Goal: Transaction & Acquisition: Download file/media

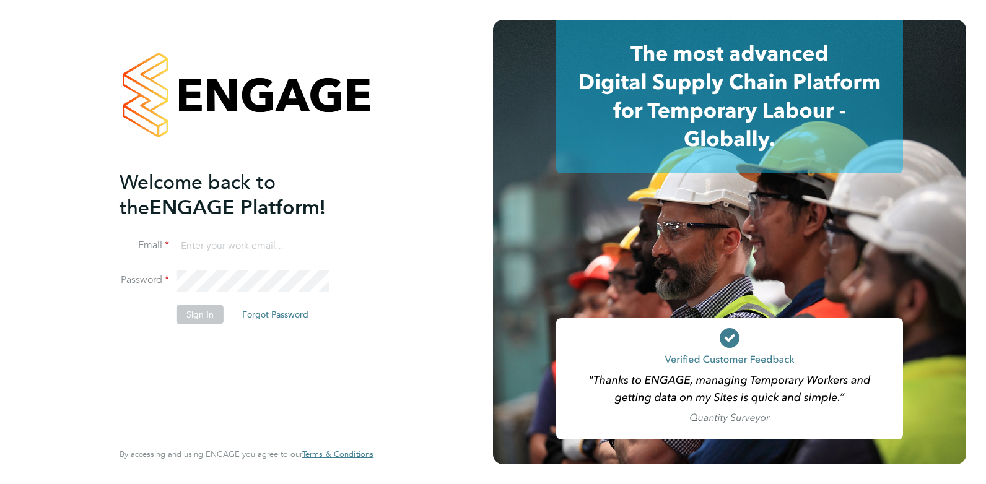
click at [266, 241] on input at bounding box center [252, 246] width 153 height 22
paste input "payroll.downloadqueries@hays.com"
type input "payroll.downloadqueries@hays.com"
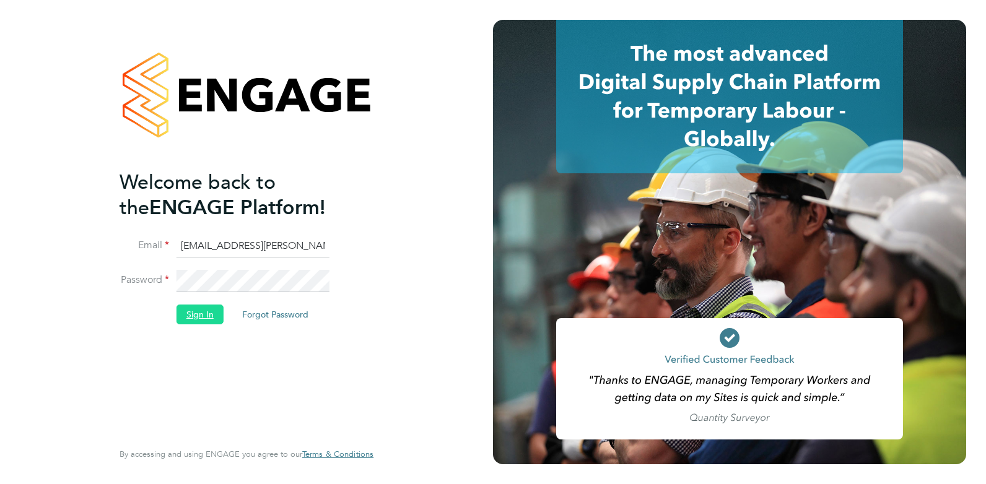
click at [190, 318] on button "Sign In" at bounding box center [199, 315] width 47 height 20
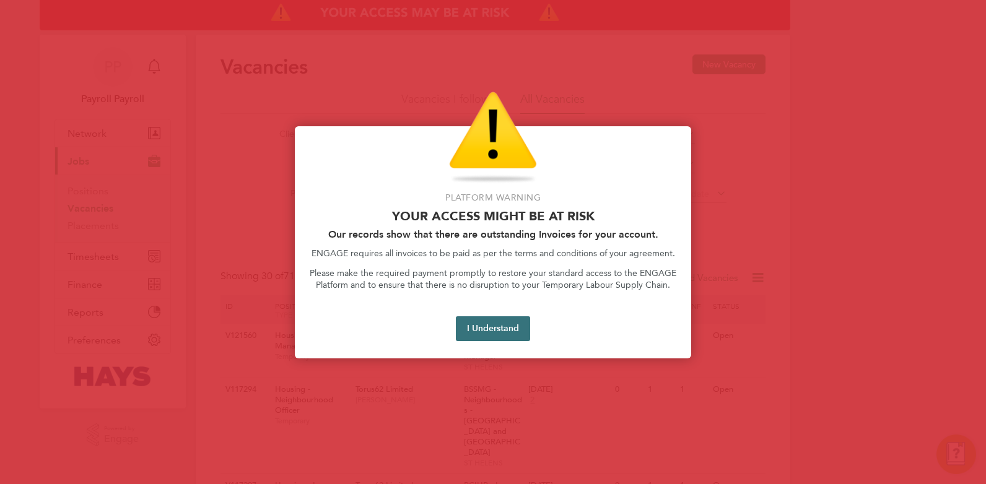
click at [476, 326] on button "I Understand" at bounding box center [493, 328] width 74 height 25
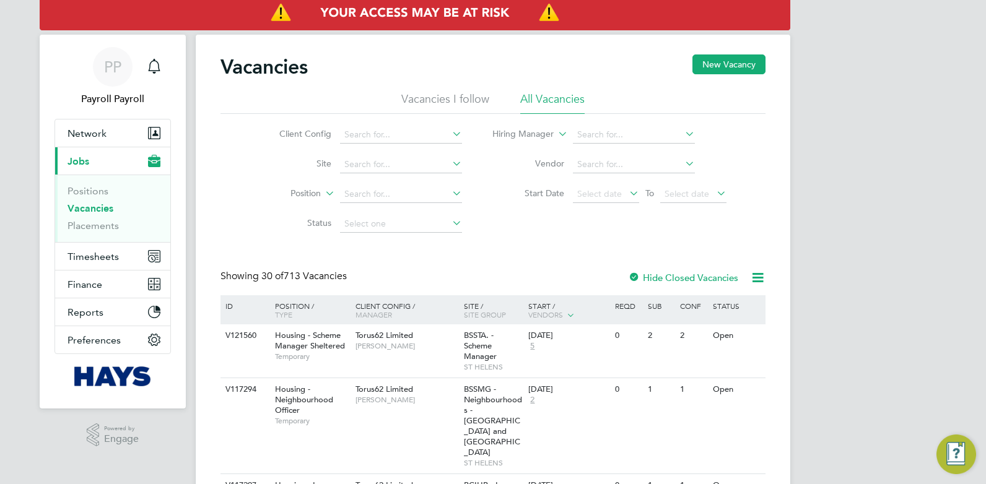
click at [79, 281] on span "Finance" at bounding box center [84, 285] width 35 height 12
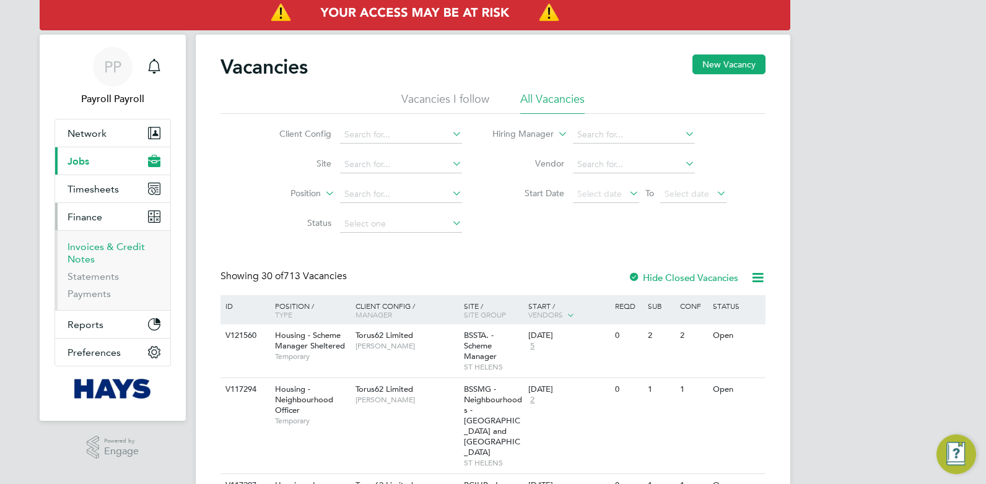
click at [84, 249] on link "Invoices & Credit Notes" at bounding box center [105, 253] width 77 height 24
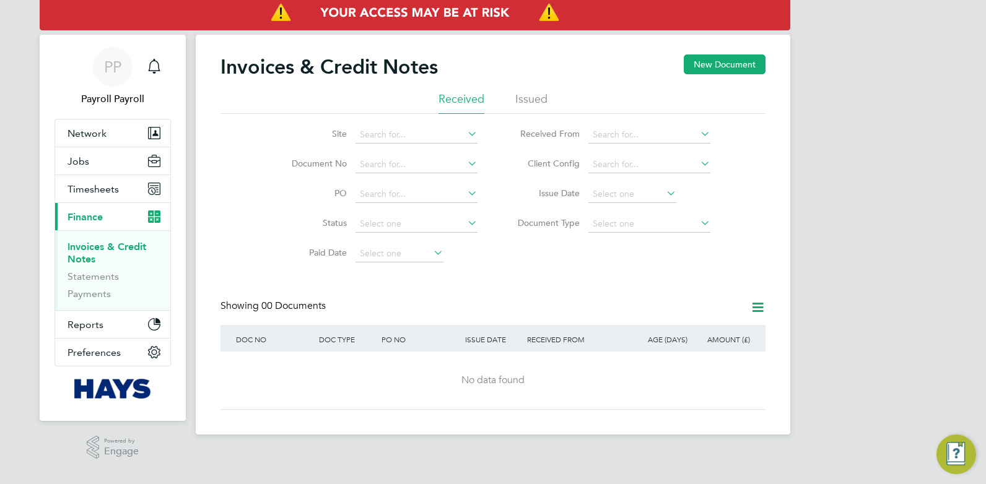
click at [527, 96] on li "Issued" at bounding box center [531, 103] width 32 height 22
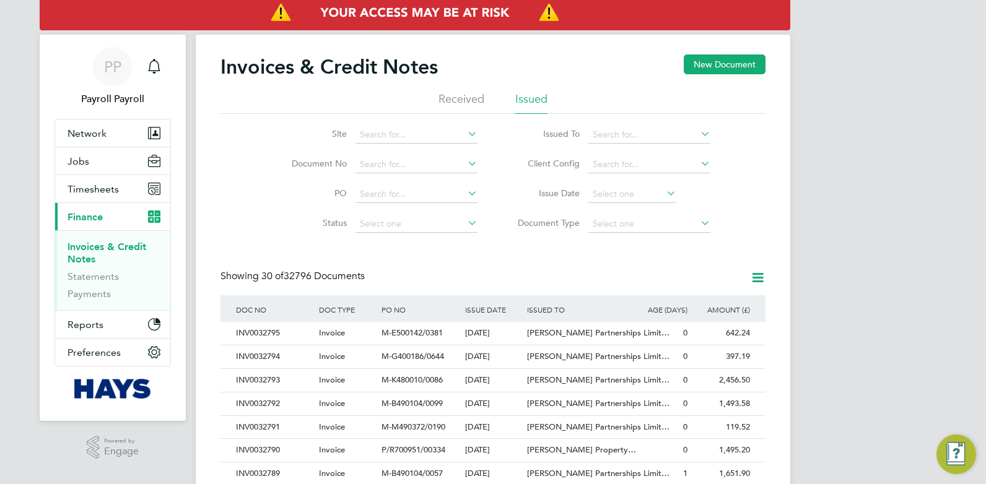
click at [698, 136] on icon at bounding box center [698, 133] width 0 height 17
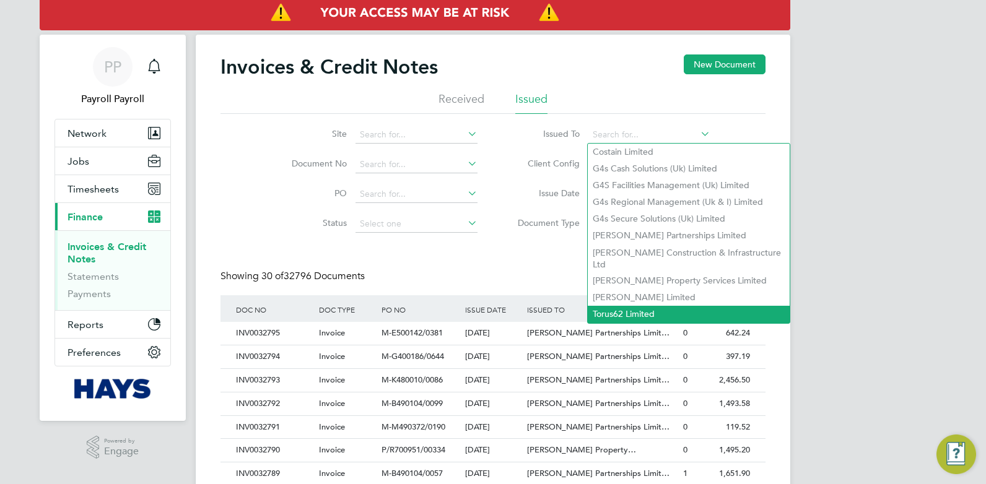
click at [619, 306] on li "Torus62 Limited" at bounding box center [688, 314] width 202 height 17
type input "Torus62 Limited"
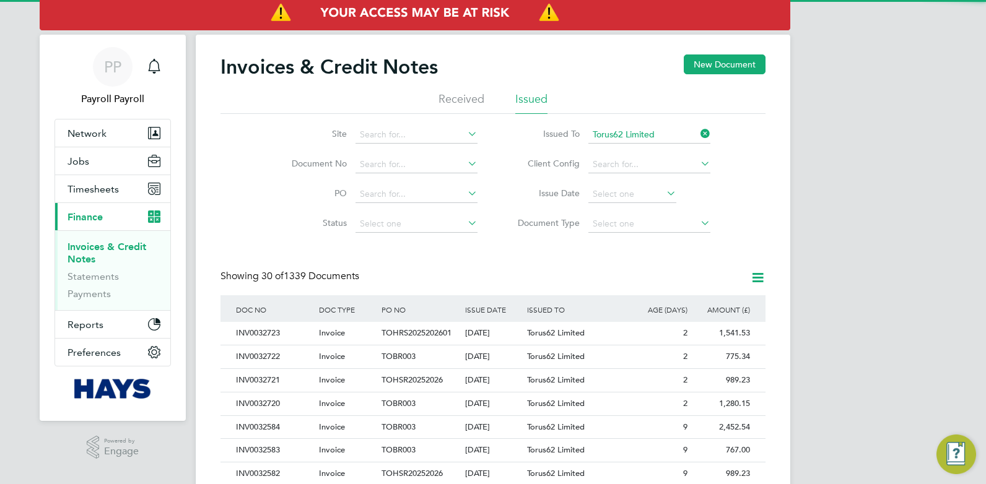
click at [698, 167] on icon at bounding box center [698, 163] width 0 height 17
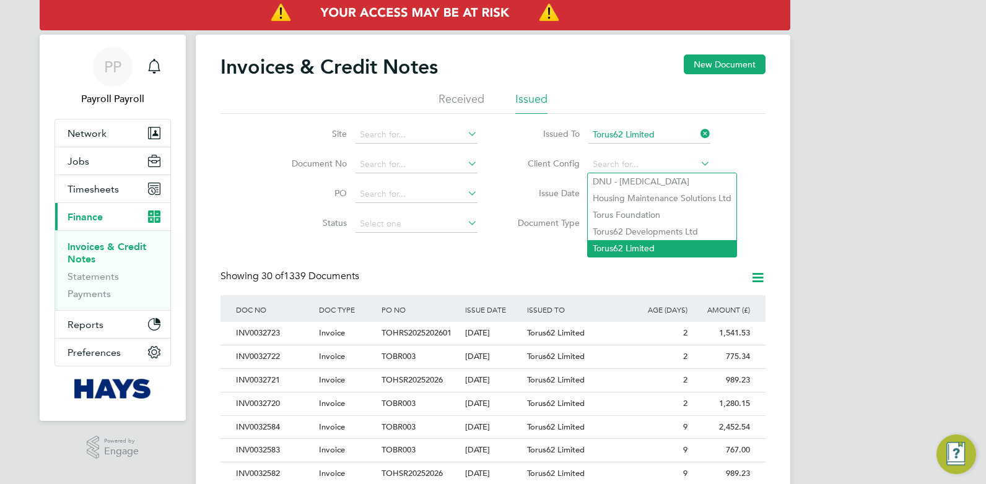
click at [625, 243] on li "Torus62 Limited" at bounding box center [661, 248] width 149 height 17
type input "Torus62 Limited"
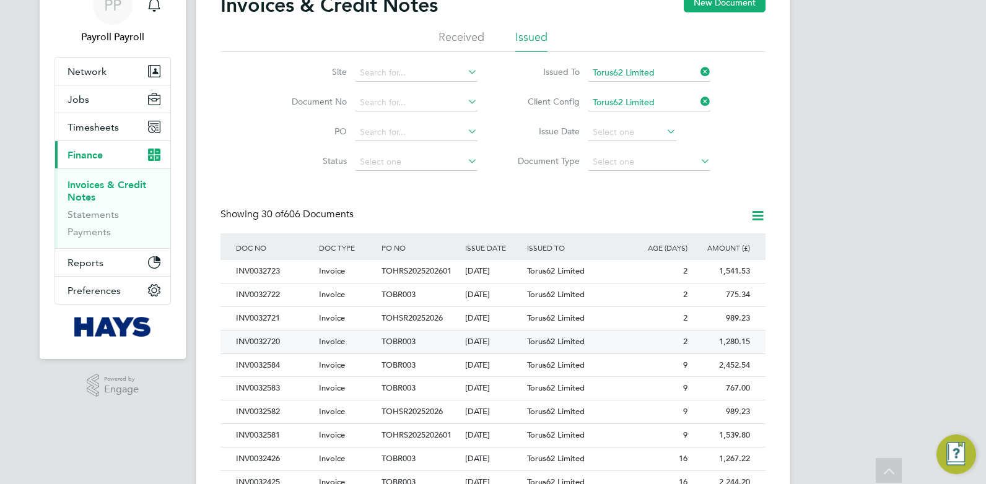
click at [253, 339] on div "INV0032720" at bounding box center [274, 342] width 83 height 23
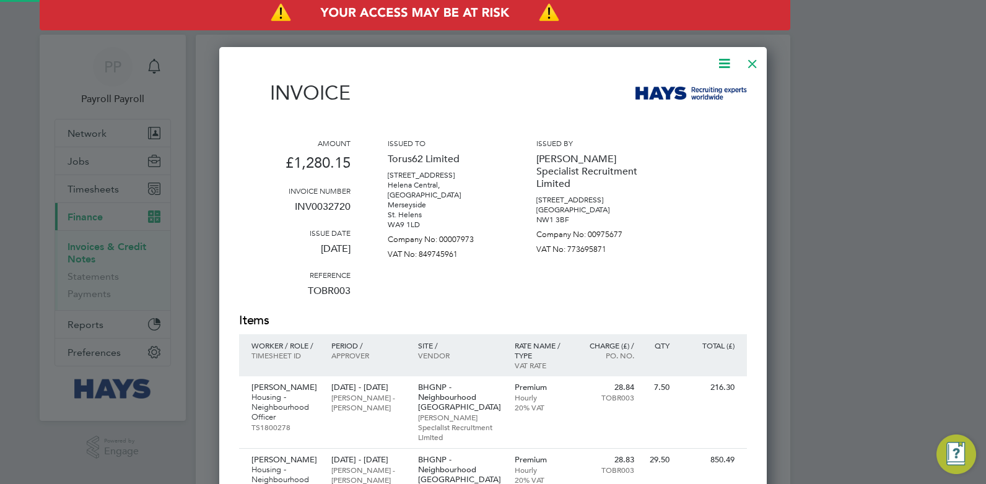
scroll to position [713, 548]
click at [724, 66] on icon at bounding box center [723, 63] width 15 height 15
click at [682, 91] on li "Download Invoice" at bounding box center [686, 92] width 85 height 17
click at [678, 146] on div "Amount £1,280.15 Invoice number INV0032720 Issue date [DATE] Reference TOBR003 …" at bounding box center [493, 225] width 508 height 174
click at [752, 66] on div at bounding box center [752, 61] width 22 height 22
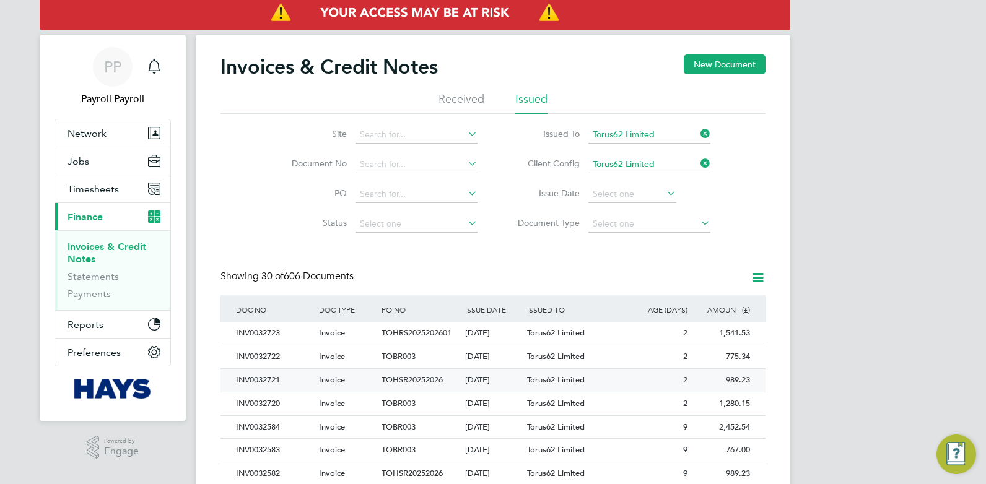
click at [246, 382] on div "INV0032721" at bounding box center [274, 380] width 83 height 23
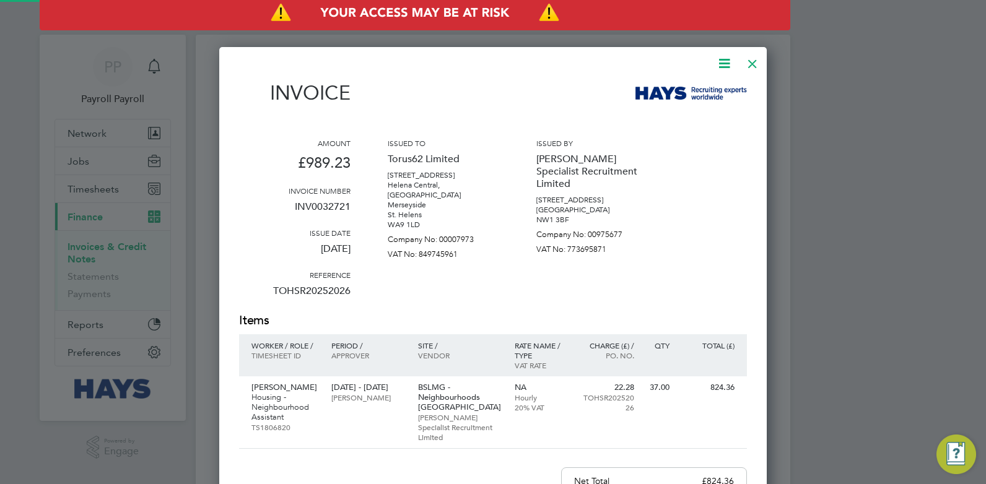
scroll to position [650, 548]
click at [723, 61] on icon at bounding box center [723, 63] width 15 height 15
click at [670, 93] on li "Download Invoice" at bounding box center [686, 92] width 85 height 17
click at [721, 61] on icon at bounding box center [723, 63] width 15 height 15
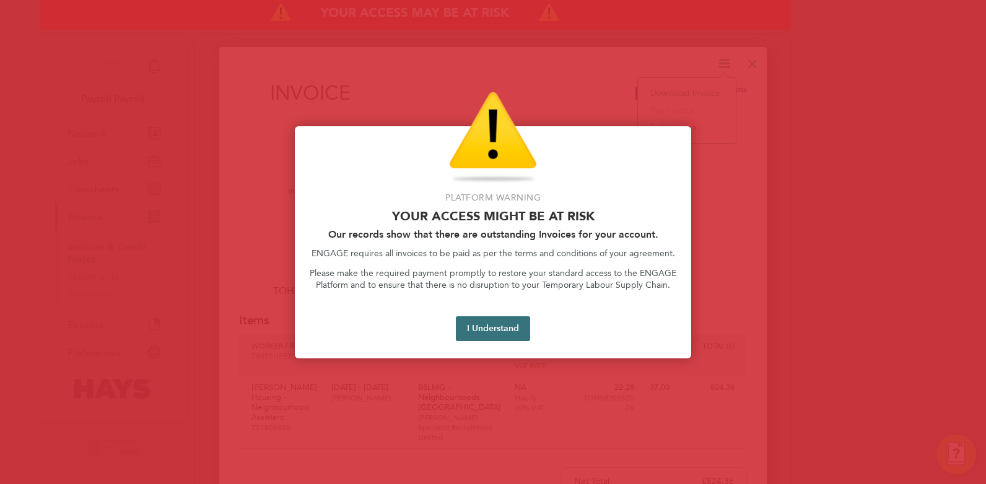
click at [484, 335] on button "I Understand" at bounding box center [493, 328] width 74 height 25
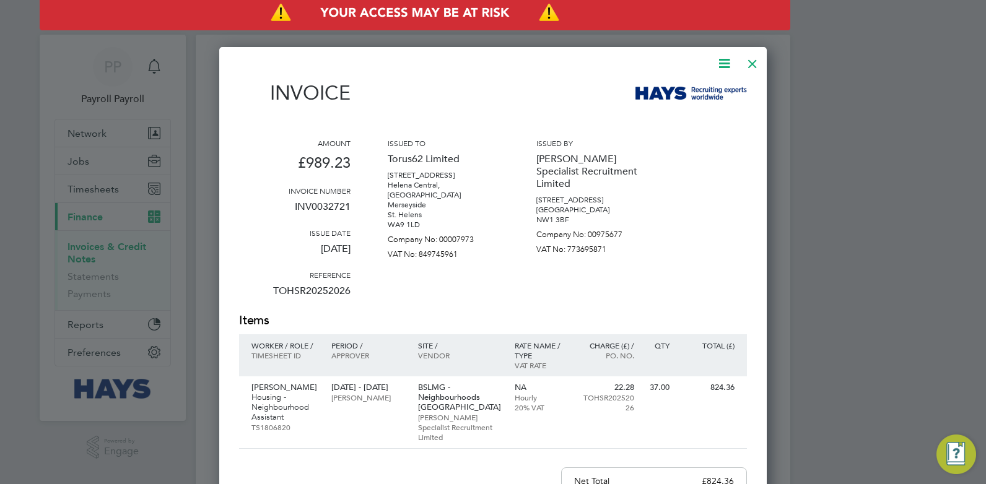
click at [721, 58] on icon at bounding box center [723, 63] width 15 height 15
click at [683, 90] on li "Download Invoice" at bounding box center [686, 92] width 85 height 17
click at [753, 66] on div at bounding box center [752, 61] width 22 height 22
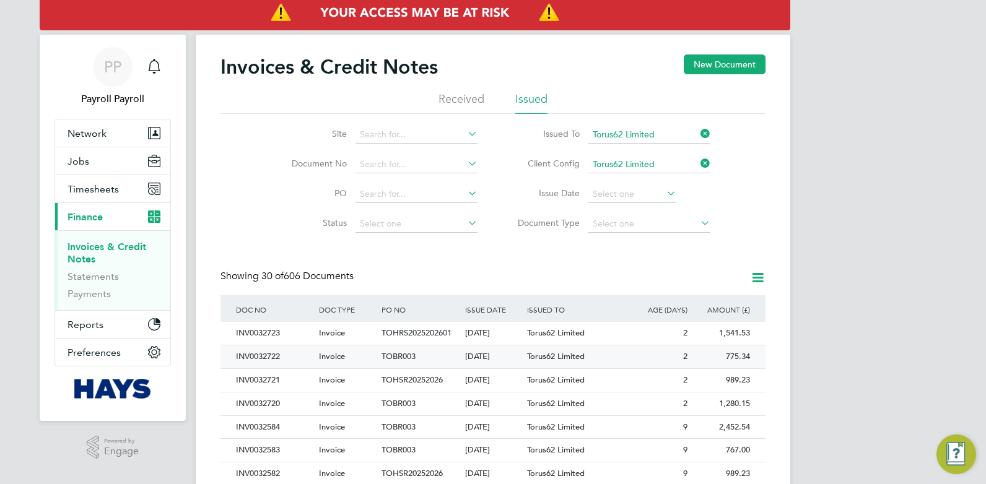
click at [256, 361] on div "INV0032722" at bounding box center [274, 356] width 83 height 23
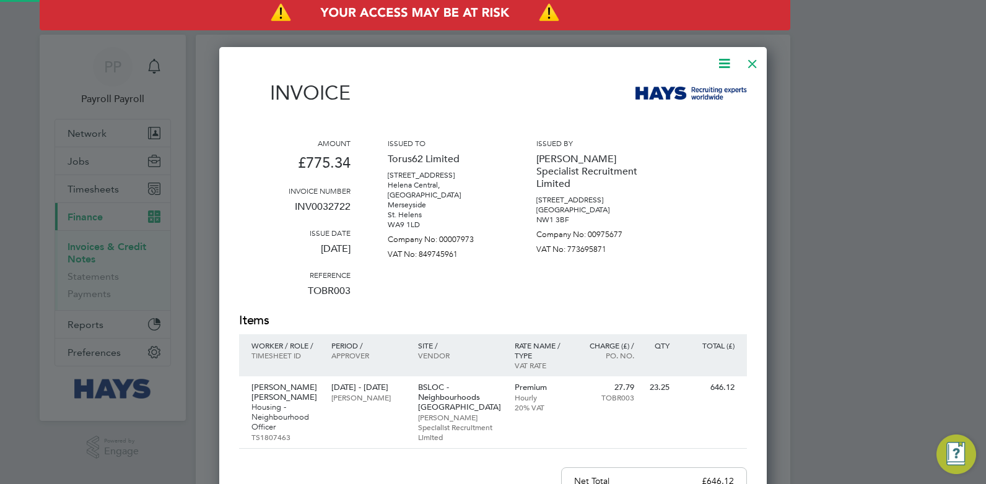
scroll to position [660, 548]
click at [726, 64] on icon at bounding box center [723, 63] width 15 height 15
click at [651, 90] on li "Download Invoice" at bounding box center [686, 92] width 85 height 17
click at [542, 93] on div "Invoice" at bounding box center [493, 99] width 508 height 36
click at [753, 63] on div at bounding box center [752, 61] width 22 height 22
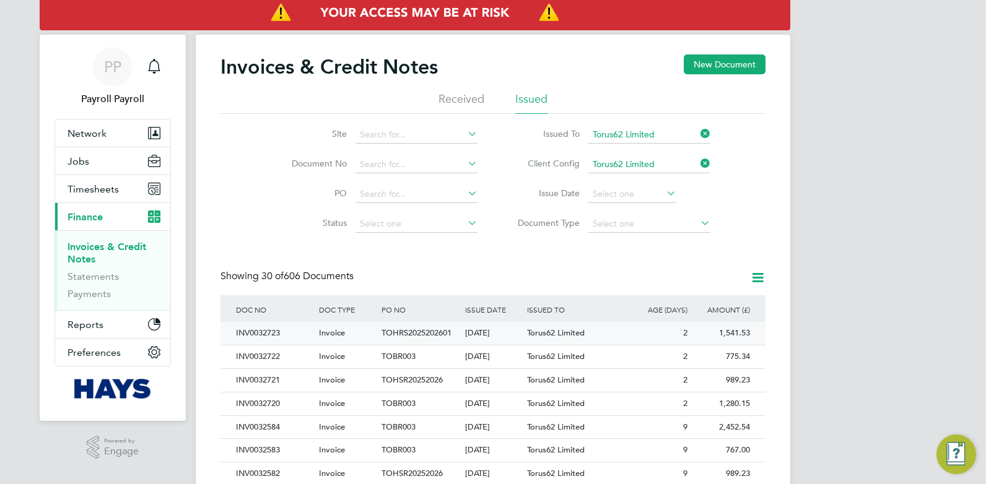
click at [267, 335] on div "INV0032723" at bounding box center [274, 333] width 83 height 23
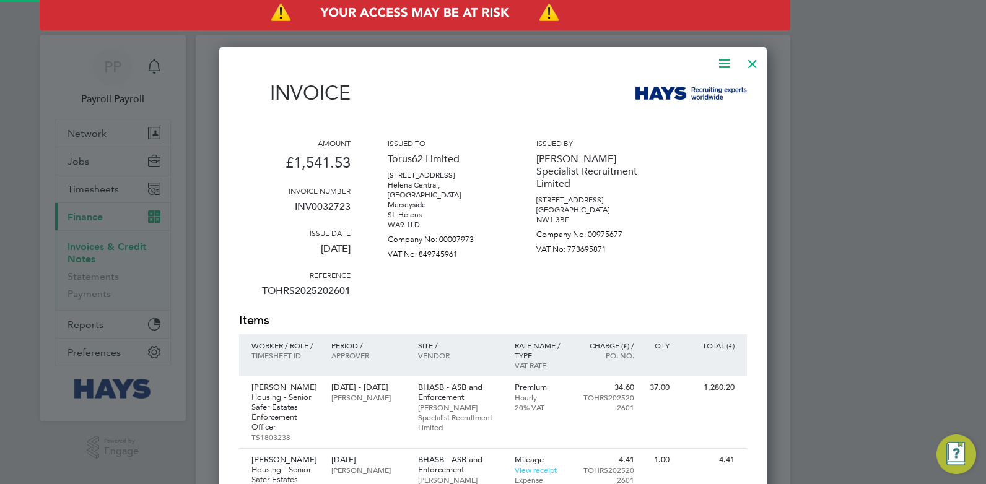
scroll to position [732, 548]
click at [727, 62] on icon at bounding box center [723, 63] width 15 height 15
click at [659, 89] on li "Download Invoice" at bounding box center [686, 92] width 85 height 17
click at [467, 94] on div "Invoice" at bounding box center [493, 99] width 508 height 36
click at [750, 69] on div at bounding box center [752, 61] width 22 height 22
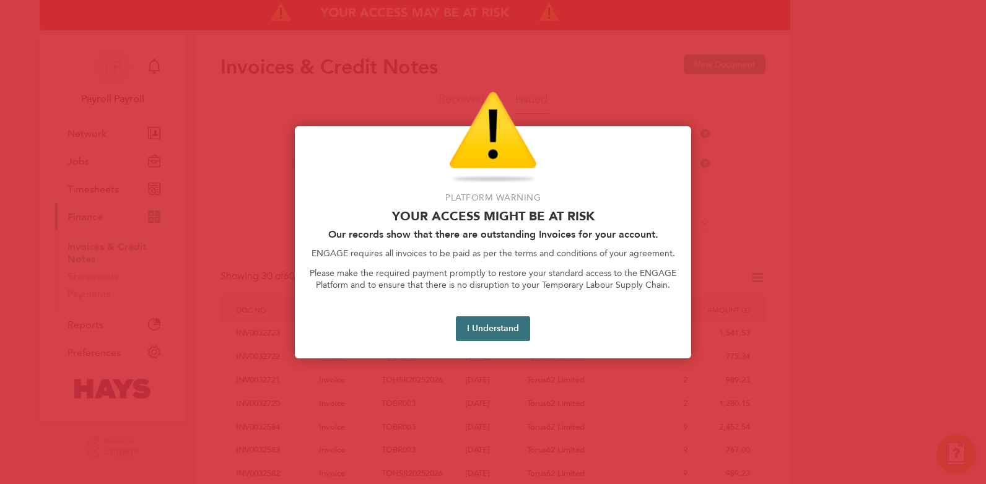
click at [490, 324] on button "I Understand" at bounding box center [493, 328] width 74 height 25
click at [511, 326] on button "I Understand" at bounding box center [493, 328] width 74 height 25
click at [480, 323] on button "I Understand" at bounding box center [493, 328] width 74 height 25
